Goal: Information Seeking & Learning: Learn about a topic

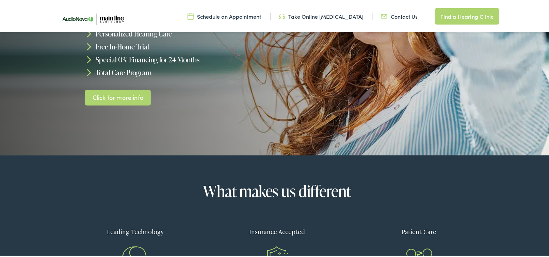
scroll to position [204, 0]
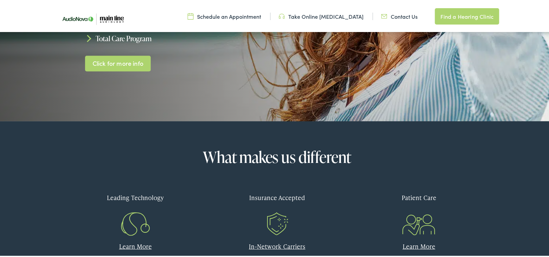
click at [127, 206] on icon at bounding box center [135, 223] width 34 height 34
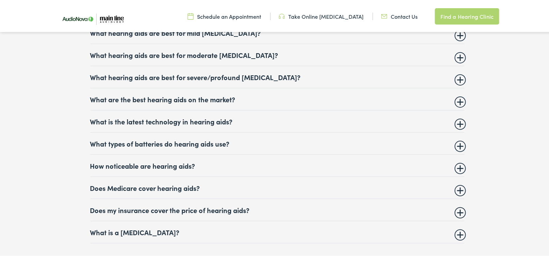
scroll to position [2892, 0]
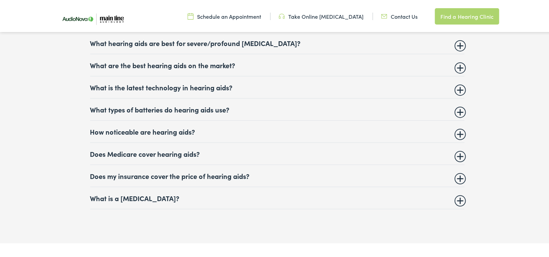
click at [455, 170] on summary "Does my insurance cover the price of hearing aids?" at bounding box center [277, 174] width 374 height 8
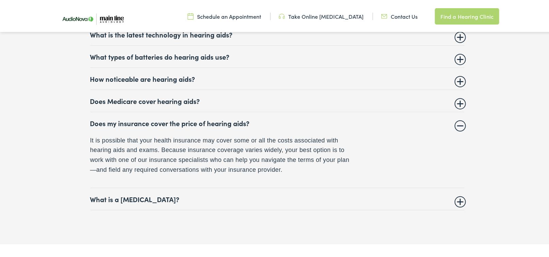
scroll to position [2960, 0]
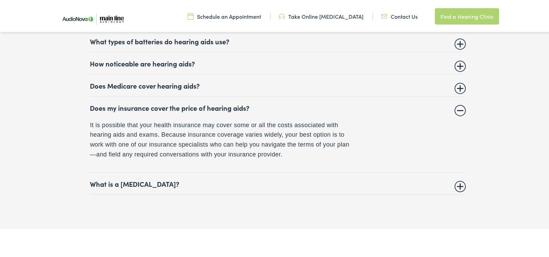
click at [455, 180] on summary "What is a [MEDICAL_DATA]?" at bounding box center [277, 182] width 374 height 8
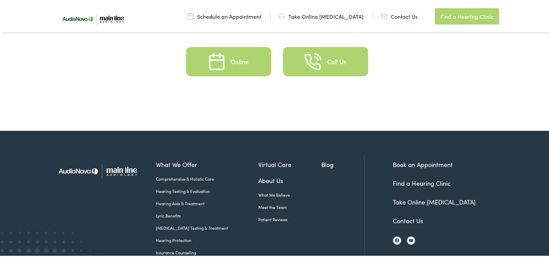
scroll to position [3335, 0]
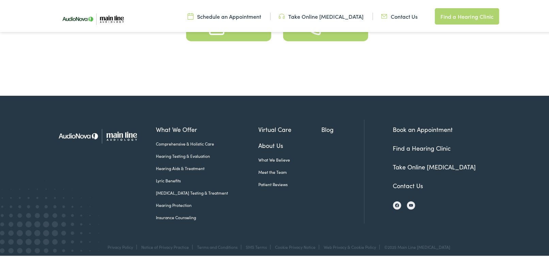
click at [258, 167] on link "Meet the Team" at bounding box center [289, 170] width 63 height 6
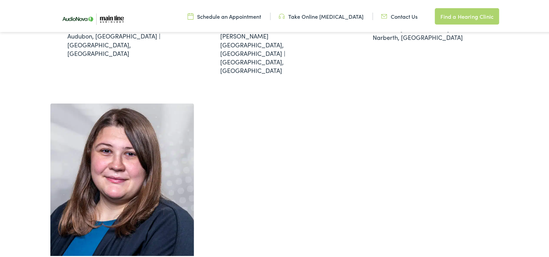
scroll to position [408, 0]
